Goal: Information Seeking & Learning: Learn about a topic

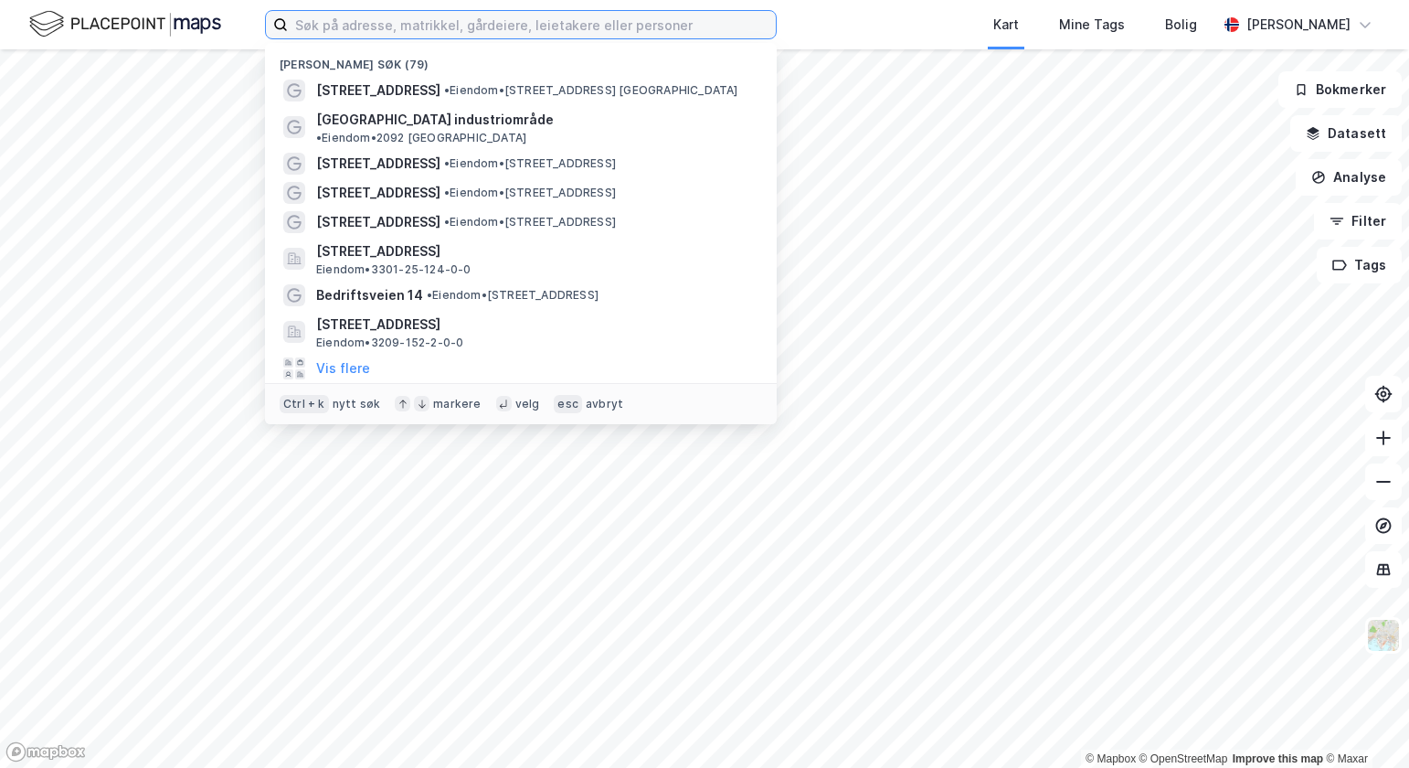
click at [447, 25] on input at bounding box center [532, 24] width 488 height 27
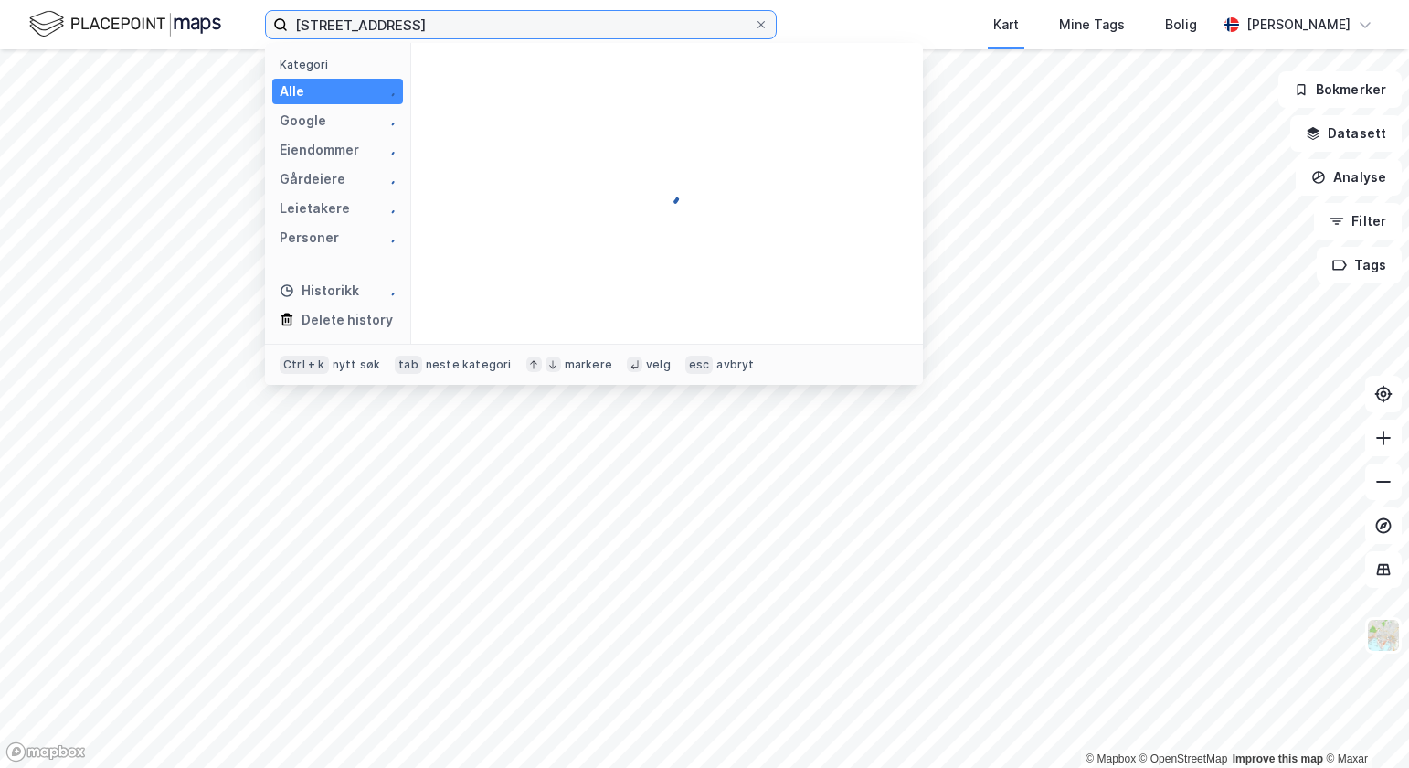
type input "[STREET_ADDRESS]"
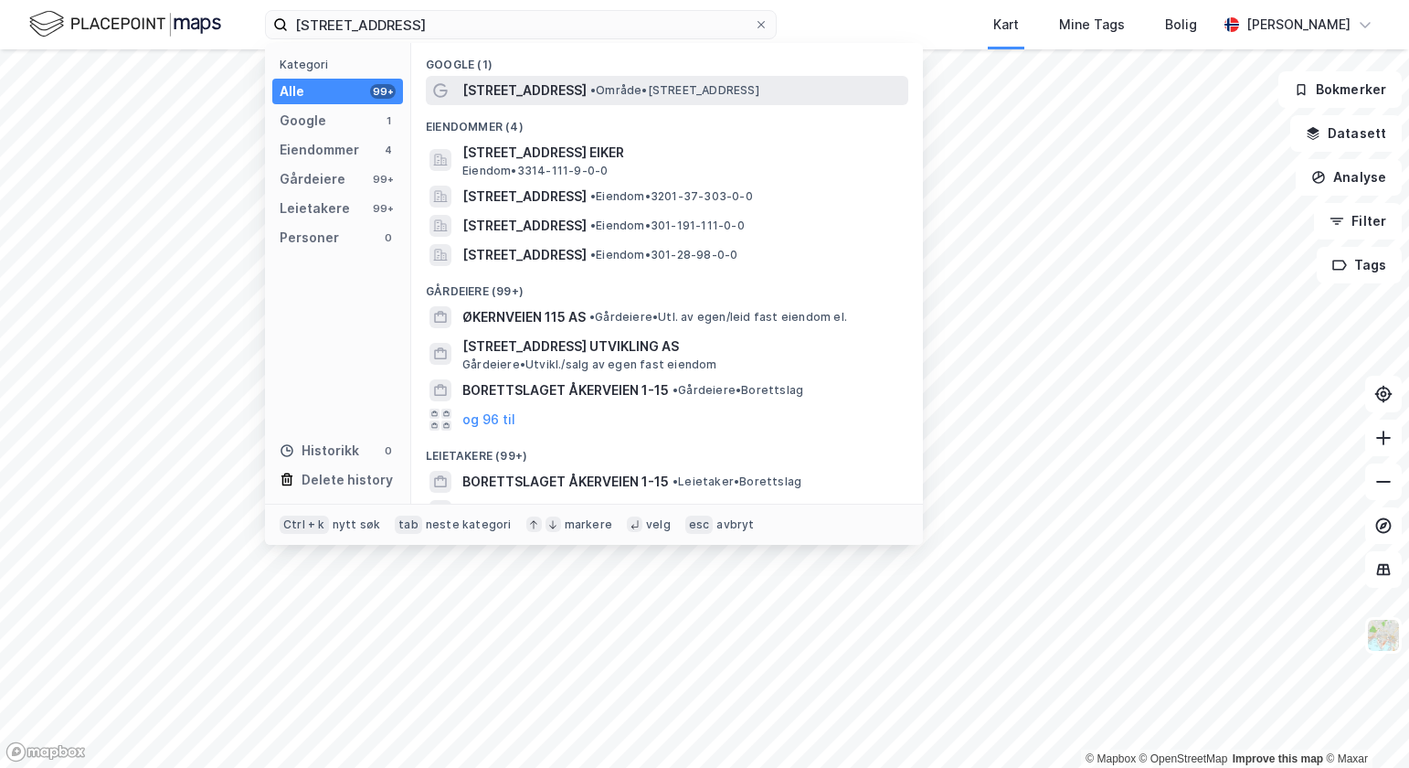
click at [590, 84] on span "• Område • [STREET_ADDRESS]" at bounding box center [674, 90] width 169 height 15
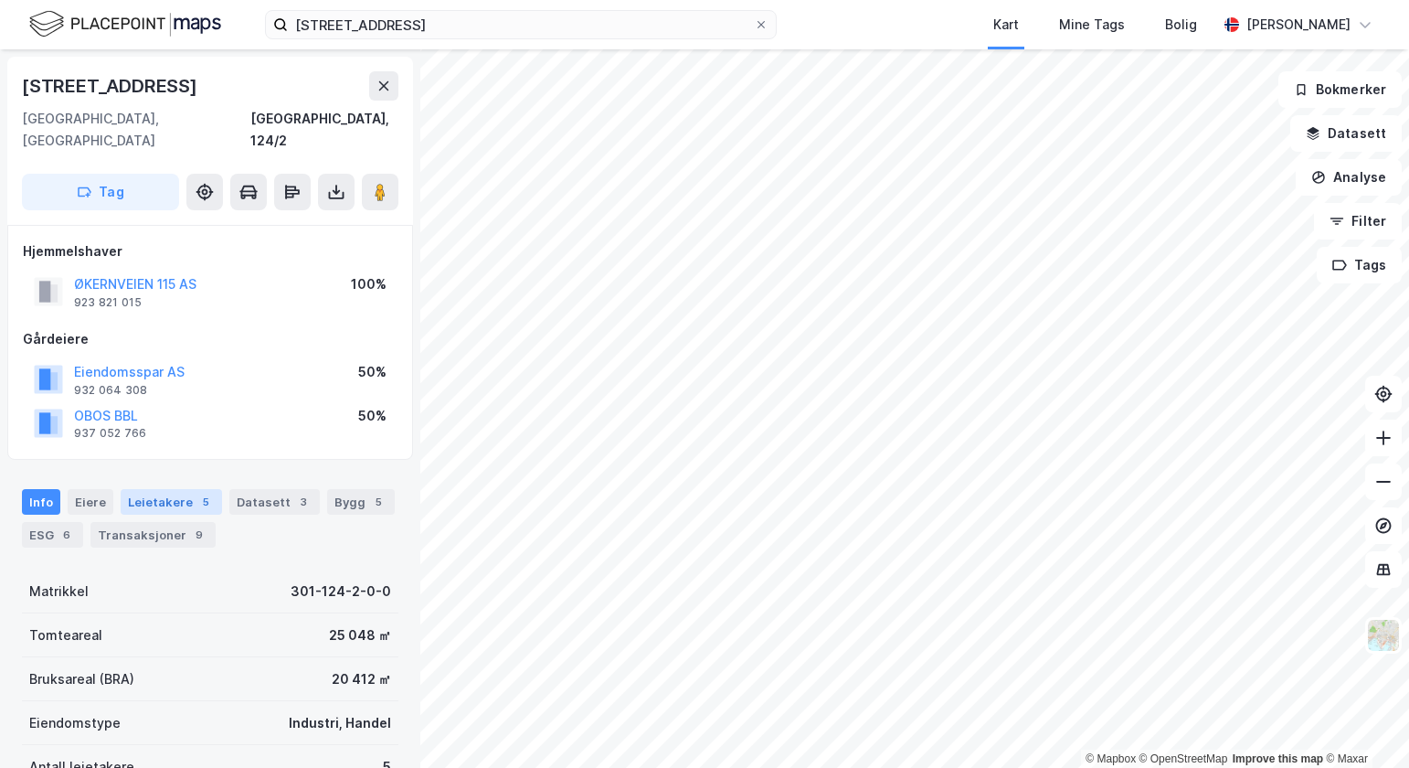
click at [154, 489] on div "Leietakere 5" at bounding box center [171, 502] width 101 height 26
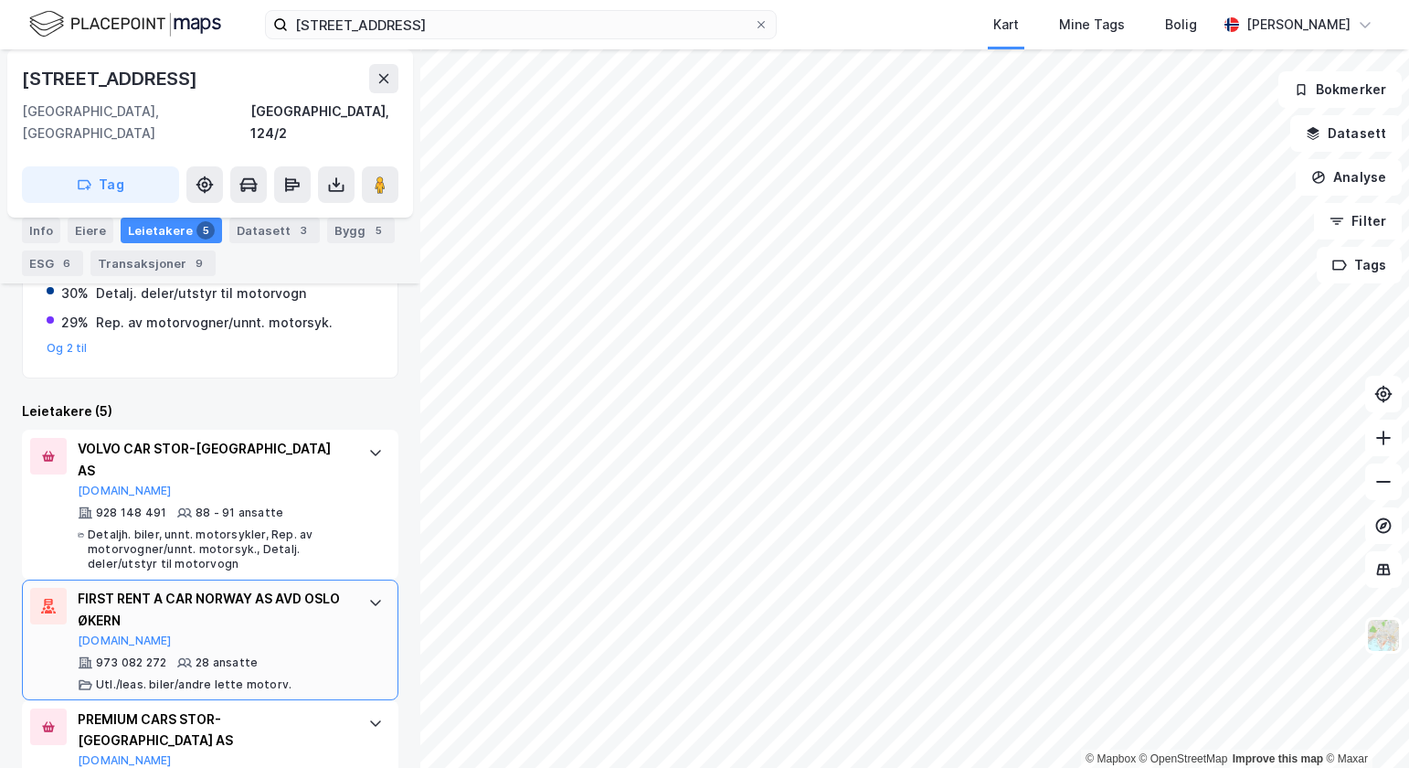
scroll to position [590, 0]
